Goal: Complete application form

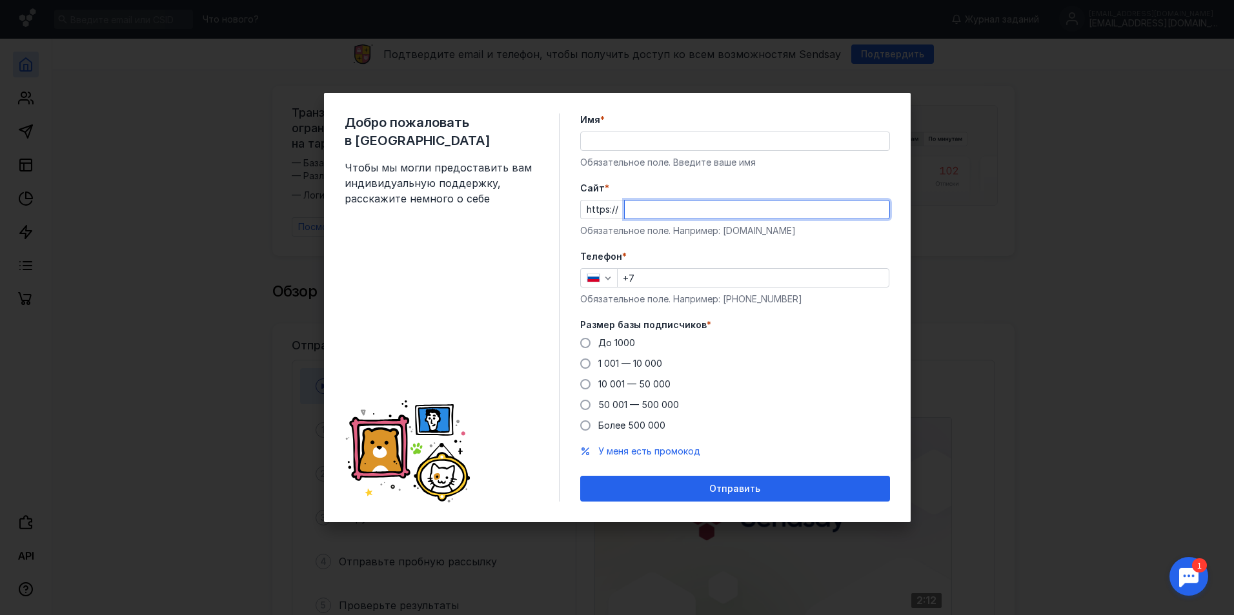
drag, startPoint x: 0, startPoint y: 0, endPoint x: 667, endPoint y: 145, distance: 682.7
click at [667, 145] on div "Имя * Обязательное поле. Введите ваше имя" at bounding box center [735, 141] width 310 height 55
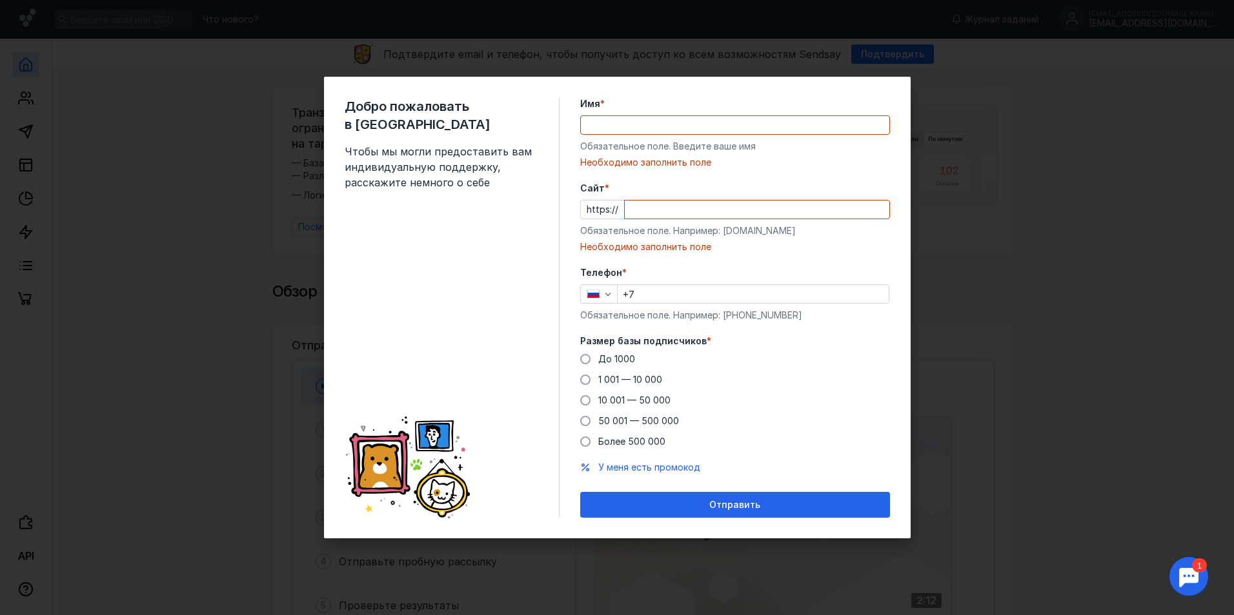
click at [395, 344] on div "Добро пожаловать в Sendsay Чтобы мы могли предоставить вам индивидуальную подде…" at bounding box center [452, 307] width 215 height 421
click at [629, 126] on input "Имя *" at bounding box center [735, 125] width 308 height 18
paste input "[EMAIL_ADDRESS][DOMAIN_NAME]"
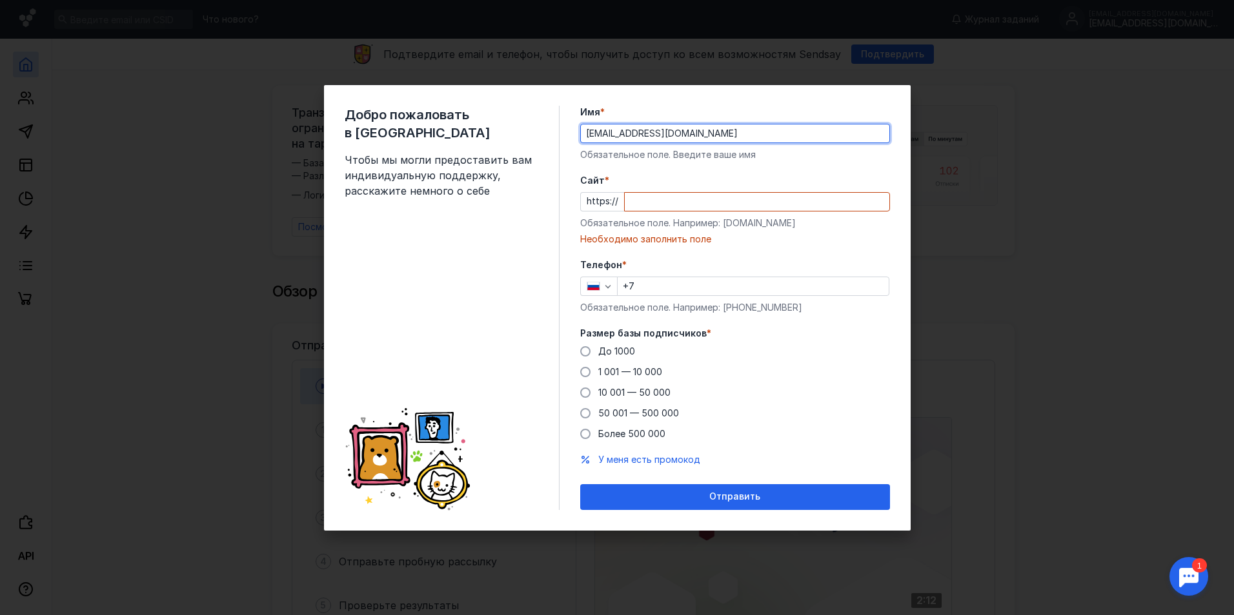
type input "[EMAIL_ADDRESS][DOMAIN_NAME]"
click at [472, 261] on div "Добро пожаловать в Sendsay Чтобы мы могли предоставить вам индивидуальную подде…" at bounding box center [452, 308] width 215 height 405
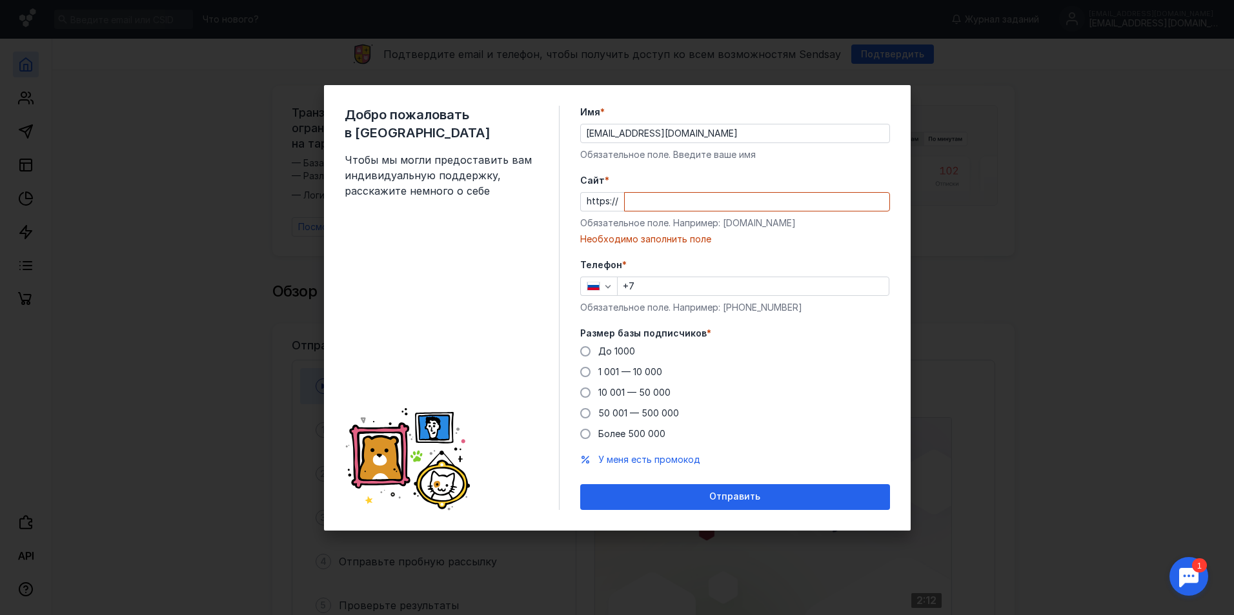
click at [643, 198] on input "Cайт *" at bounding box center [757, 202] width 265 height 18
paste input "[EMAIL_ADDRESS][DOMAIN_NAME]"
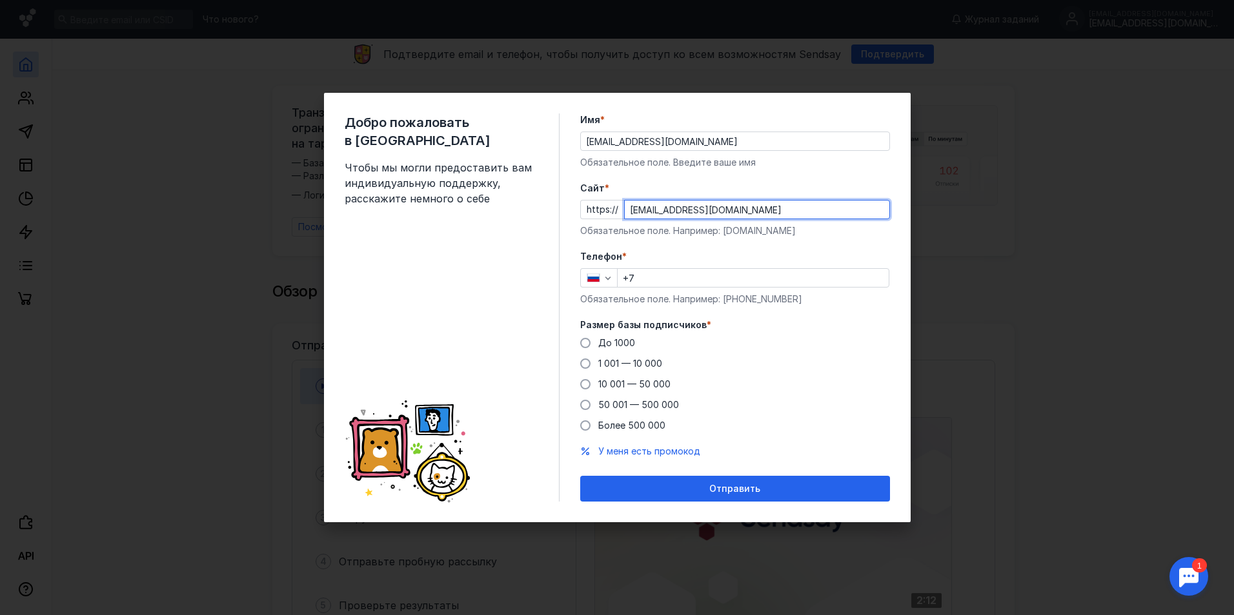
type input "[EMAIL_ADDRESS][DOMAIN_NAME]"
click at [788, 254] on label "Телефон *" at bounding box center [735, 256] width 310 height 13
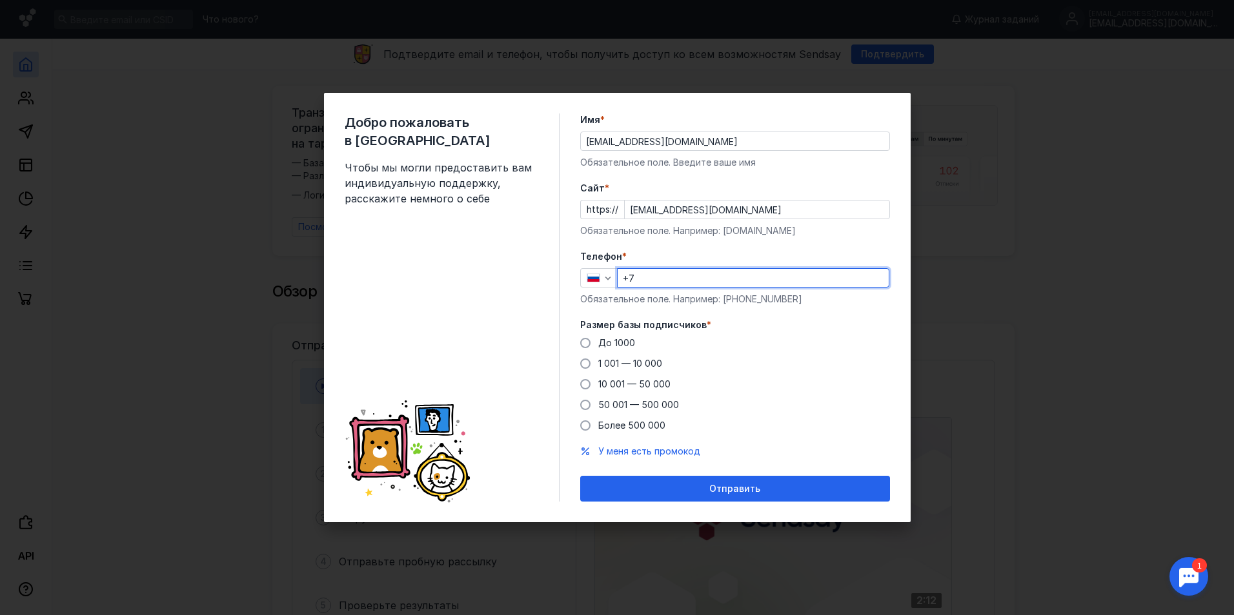
click at [694, 283] on input "+7" at bounding box center [752, 278] width 271 height 18
click at [392, 315] on div "Добро пожаловать в Sendsay Чтобы мы могли предоставить вам индивидуальную подде…" at bounding box center [452, 308] width 215 height 388
click at [653, 274] on input "+7" at bounding box center [752, 278] width 271 height 18
click at [466, 277] on div "Добро пожаловать в Sendsay Чтобы мы могли предоставить вам индивидуальную подде…" at bounding box center [452, 308] width 215 height 388
click at [1026, 319] on div "Добро пожаловать в Sendsay Чтобы мы могли предоставить вам индивидуальную подде…" at bounding box center [617, 307] width 1234 height 615
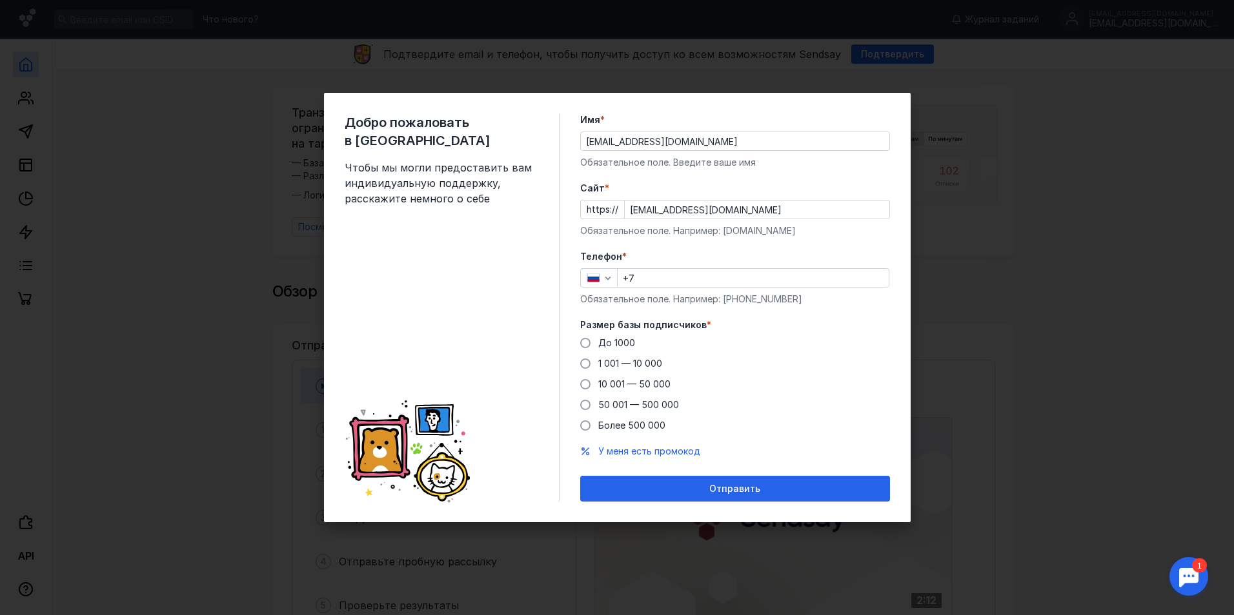
click at [870, 260] on label "Телефон *" at bounding box center [735, 256] width 310 height 13
click at [1005, 4] on div "Добро пожаловать в Sendsay Чтобы мы могли предоставить вам индивидуальную подде…" at bounding box center [617, 307] width 1234 height 615
drag, startPoint x: 978, startPoint y: 77, endPoint x: 679, endPoint y: 77, distance: 298.7
click at [970, 77] on div "Добро пожаловать в Sendsay Чтобы мы могли предоставить вам индивидуальную подде…" at bounding box center [617, 307] width 1234 height 615
